Goal: Book appointment/travel/reservation

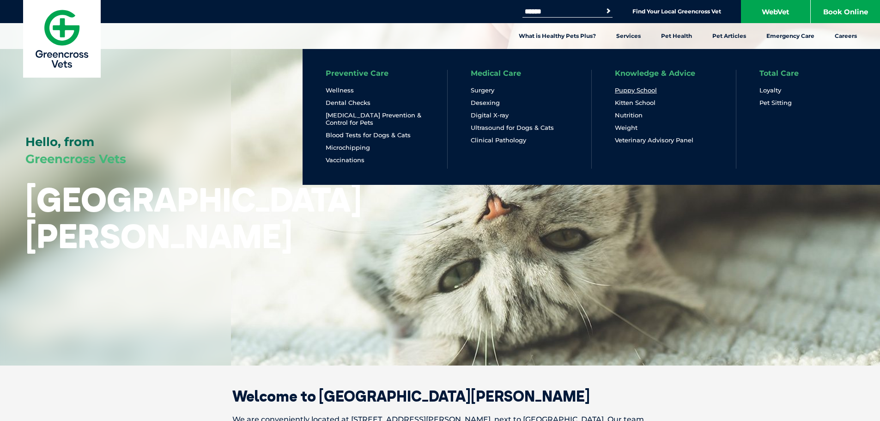
click at [623, 92] on link "Puppy School" at bounding box center [636, 90] width 42 height 8
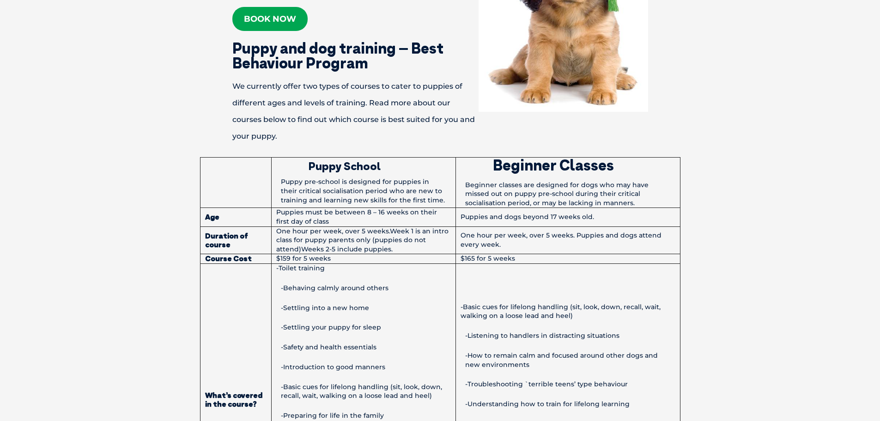
scroll to position [369, 0]
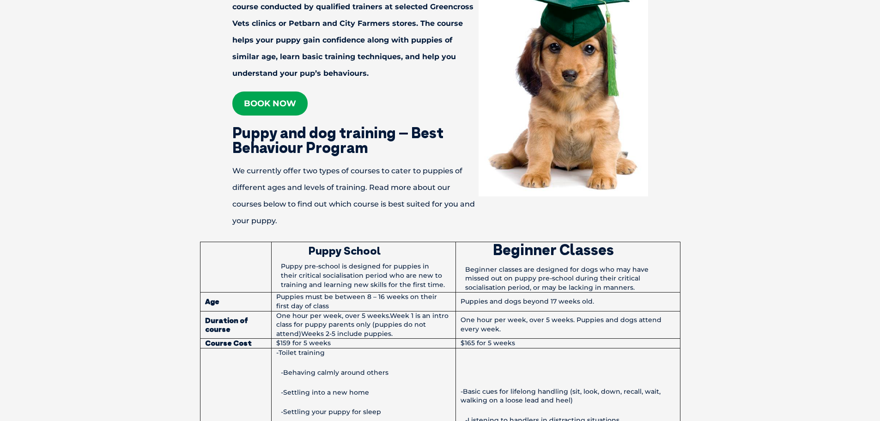
click at [268, 103] on link "Book now" at bounding box center [269, 103] width 75 height 24
